Goal: Information Seeking & Learning: Learn about a topic

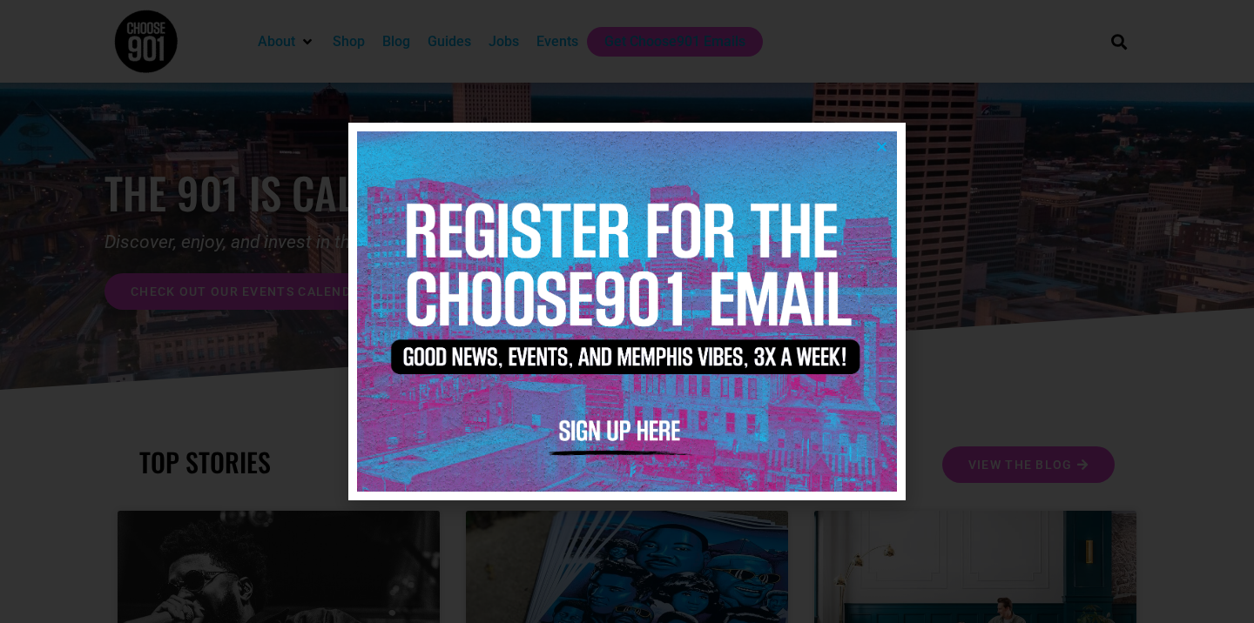
click at [885, 144] on icon "Close" at bounding box center [881, 146] width 13 height 13
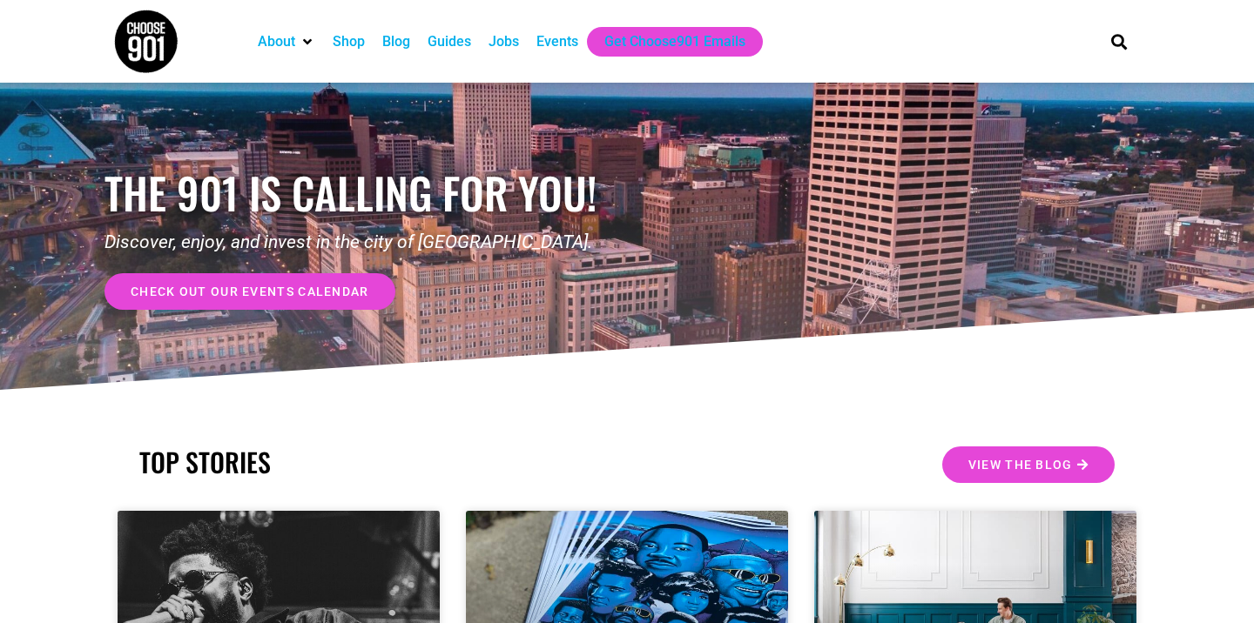
click at [519, 37] on div "Jobs" at bounding box center [503, 41] width 30 height 21
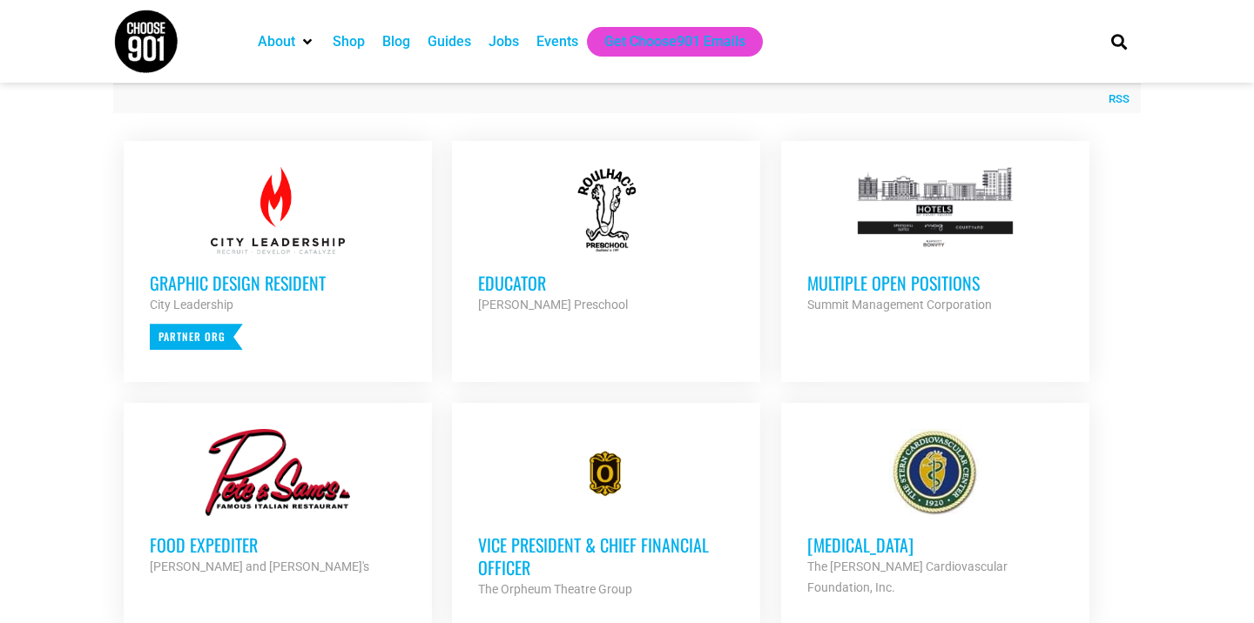
scroll to position [661, 0]
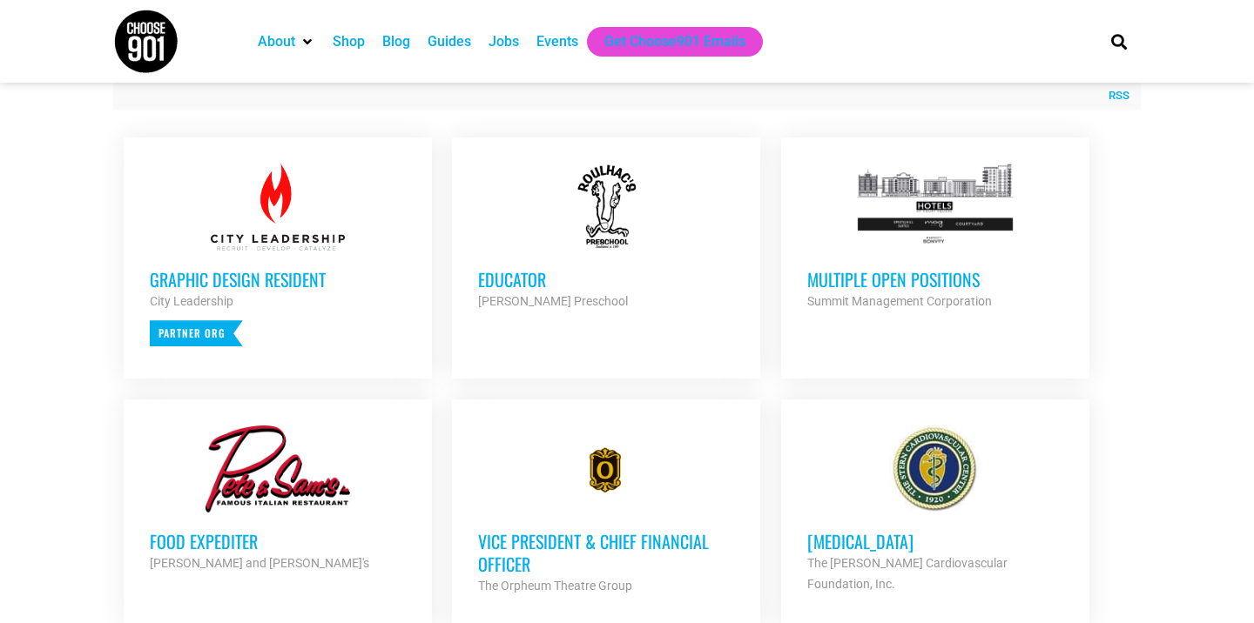
click at [958, 248] on div at bounding box center [935, 207] width 256 height 87
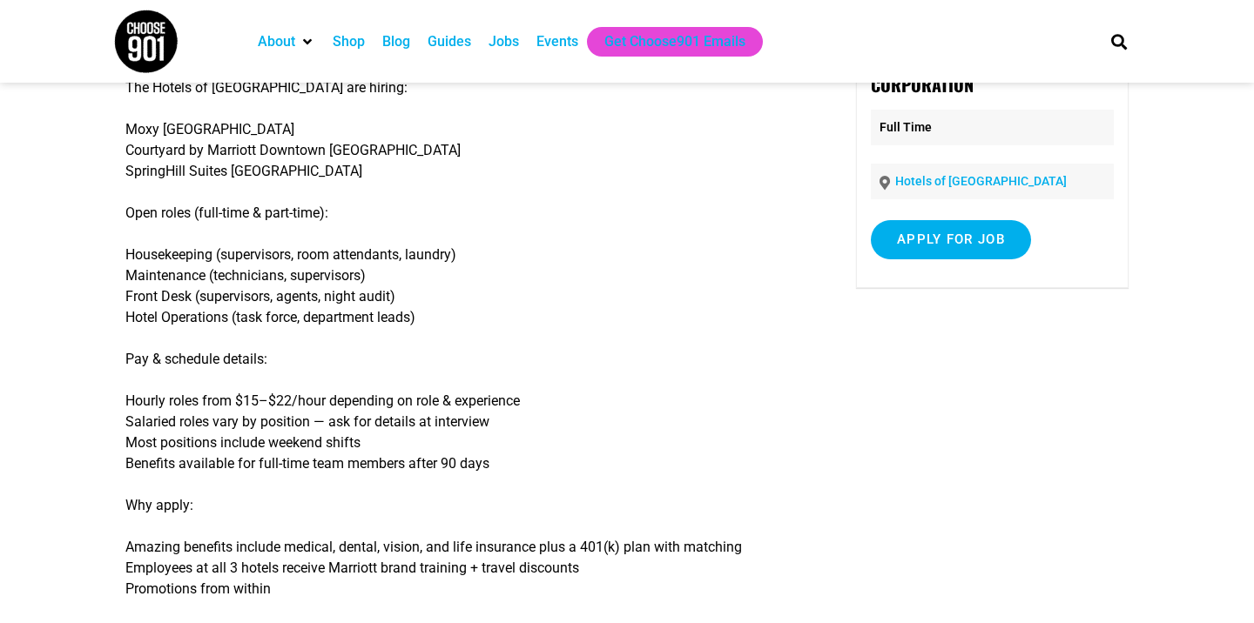
scroll to position [171, 0]
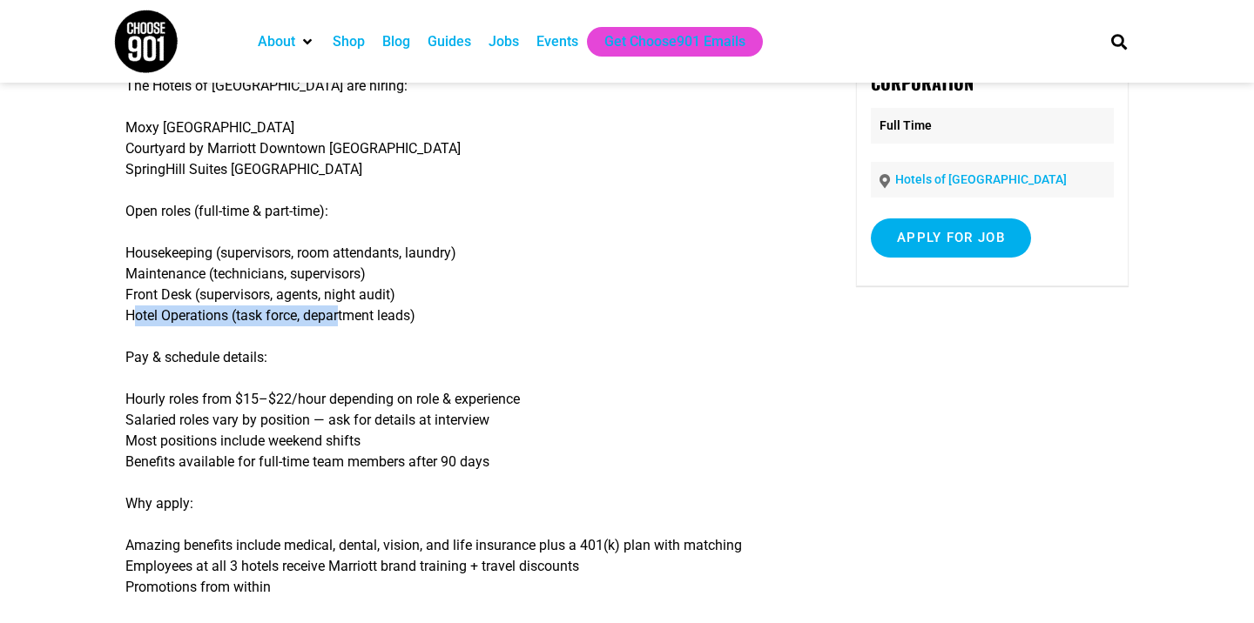
drag, startPoint x: 127, startPoint y: 311, endPoint x: 336, endPoint y: 314, distance: 209.0
click at [338, 315] on p "Housekeeping (supervisors, room attendants, laundry) Maintenance (technicians, …" at bounding box center [465, 285] width 680 height 84
click at [351, 322] on p "Housekeeping (supervisors, room attendants, laundry) Maintenance (technicians, …" at bounding box center [465, 285] width 680 height 84
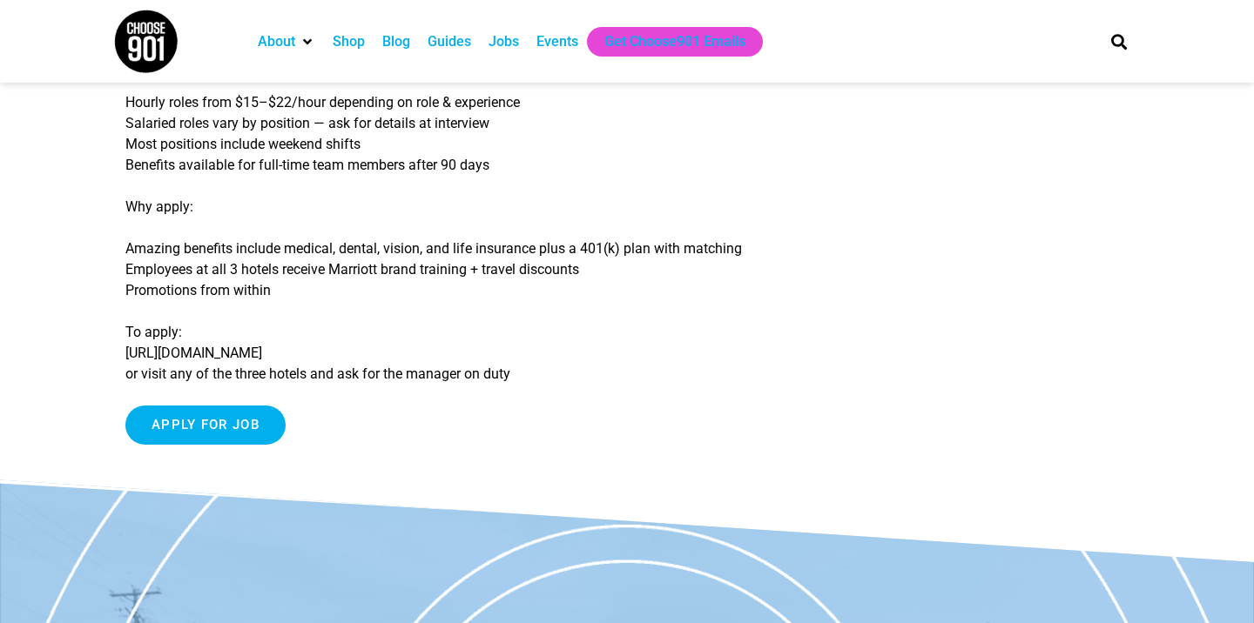
scroll to position [493, 0]
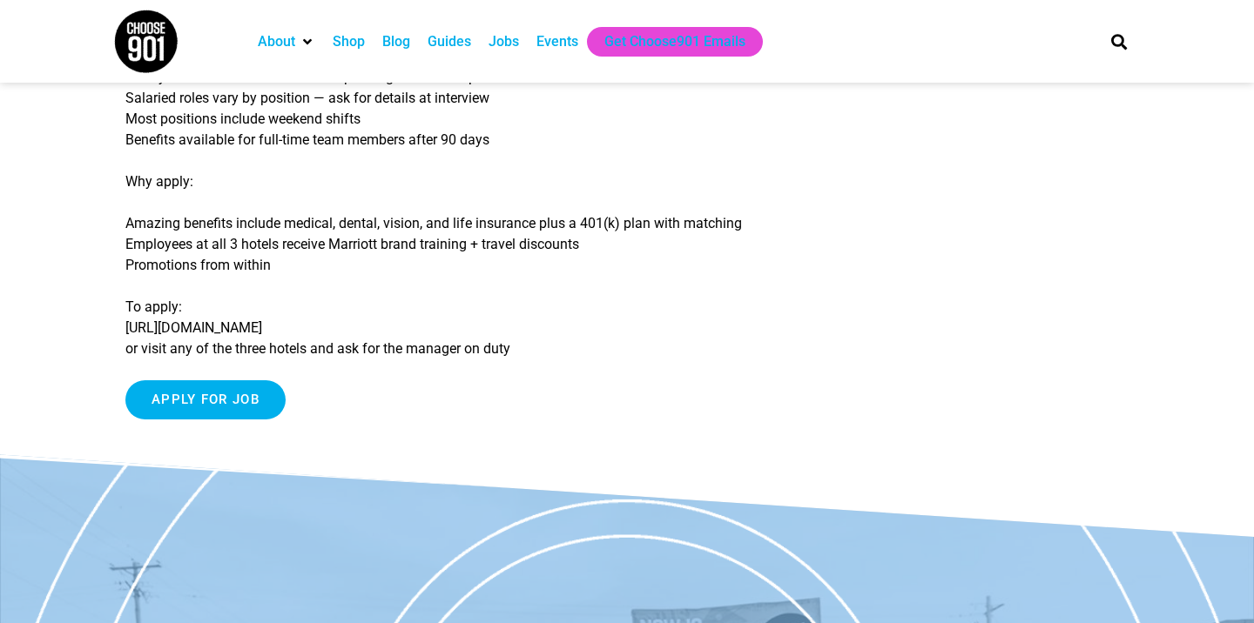
click at [234, 333] on p "To apply: https://jobs.lever.co/summitmgmt-corp or visit any of the three hotel…" at bounding box center [465, 328] width 680 height 63
drag, startPoint x: 369, startPoint y: 325, endPoint x: 127, endPoint y: 325, distance: 242.0
click at [127, 325] on p "To apply: https://jobs.lever.co/summitmgmt-corp or visit any of the three hotel…" at bounding box center [465, 328] width 680 height 63
copy p "https://jobs.lever.co/summitmgmt-corp"
